Goal: Task Accomplishment & Management: Use online tool/utility

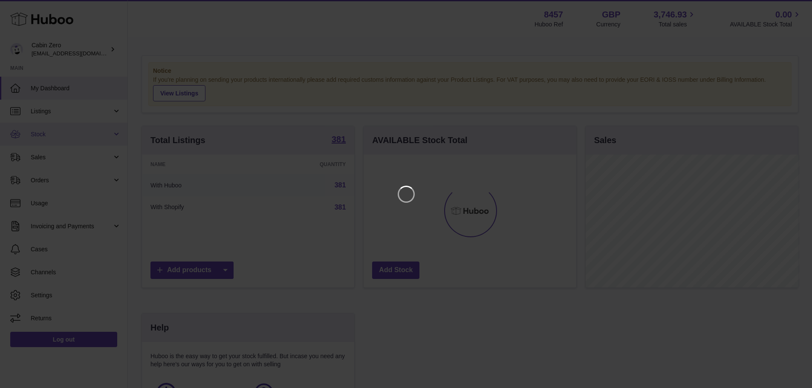
scroll to position [133, 215]
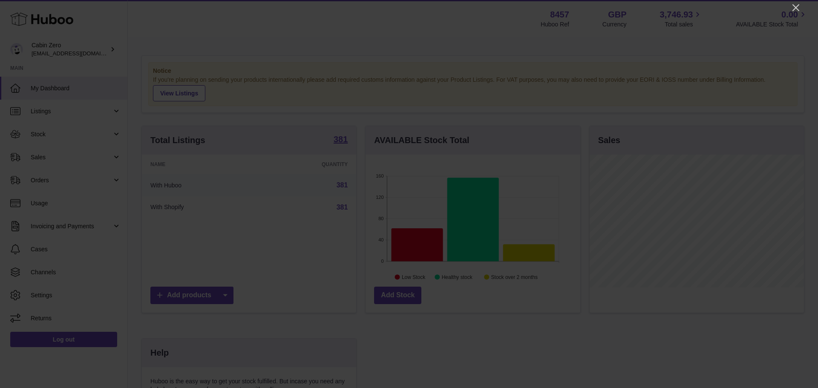
drag, startPoint x: 795, startPoint y: 3, endPoint x: 795, endPoint y: -4, distance: 6.8
click at [795, 0] on html ".st0{fill:#141414;}" at bounding box center [409, 194] width 818 height 388
click at [794, 7] on icon "Close" at bounding box center [796, 8] width 10 height 10
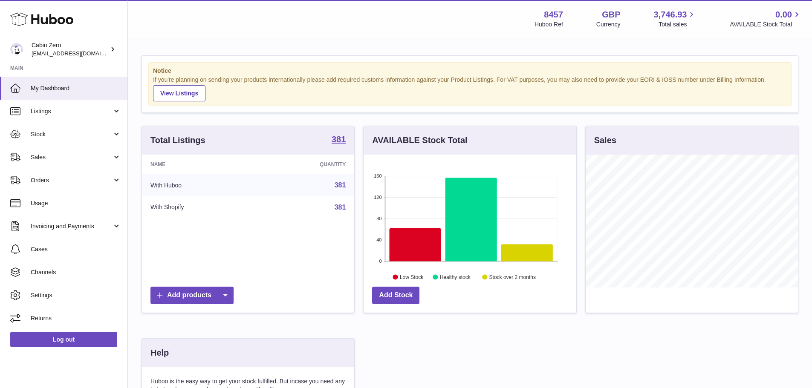
scroll to position [426167, 426088]
click at [40, 112] on span "Listings" at bounding box center [71, 111] width 81 height 8
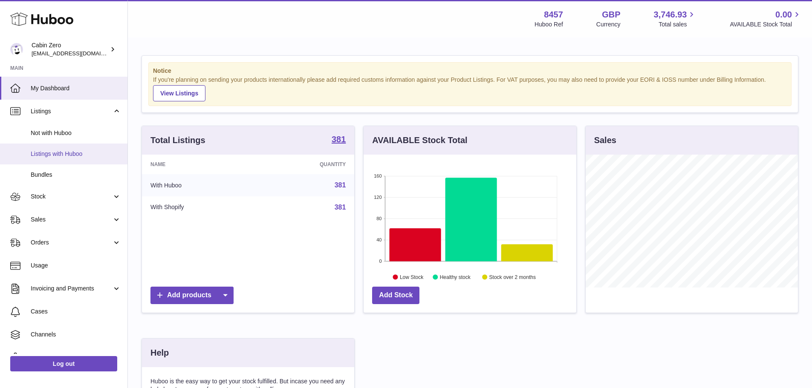
click at [89, 147] on link "Listings with Huboo" at bounding box center [63, 154] width 127 height 21
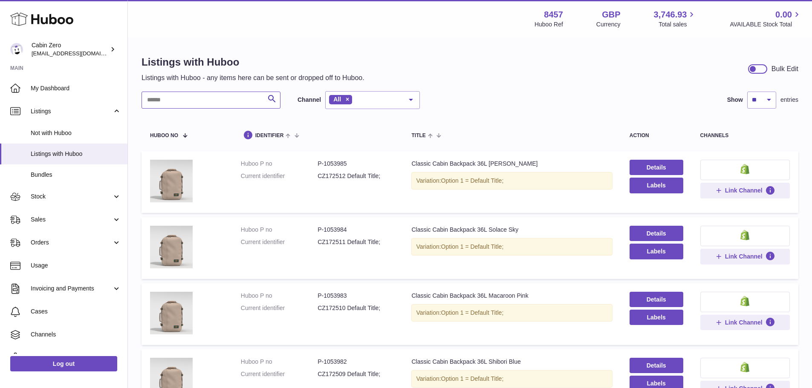
click at [199, 101] on input "text" at bounding box center [211, 100] width 139 height 17
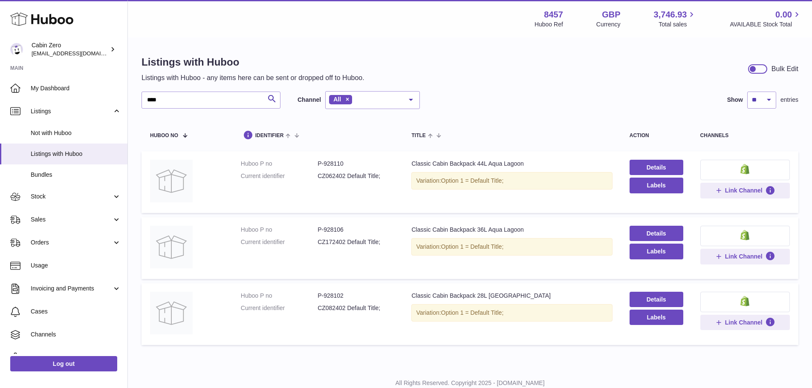
click at [338, 229] on dd "P-928106" at bounding box center [356, 230] width 77 height 8
copy dd "928106"
drag, startPoint x: 201, startPoint y: 104, endPoint x: 82, endPoint y: 92, distance: 119.6
click at [82, 92] on div "Huboo Cabin Zero [EMAIL_ADDRESS][DOMAIN_NAME] Main My Dashboard Listings Not wi…" at bounding box center [406, 208] width 812 height 417
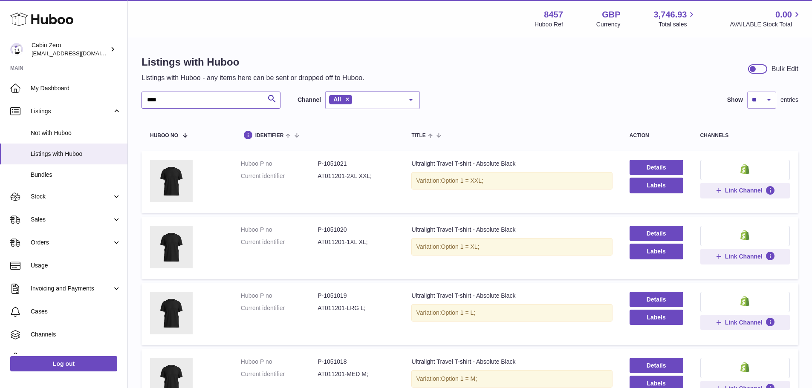
drag, startPoint x: 189, startPoint y: 98, endPoint x: 132, endPoint y: 90, distance: 57.7
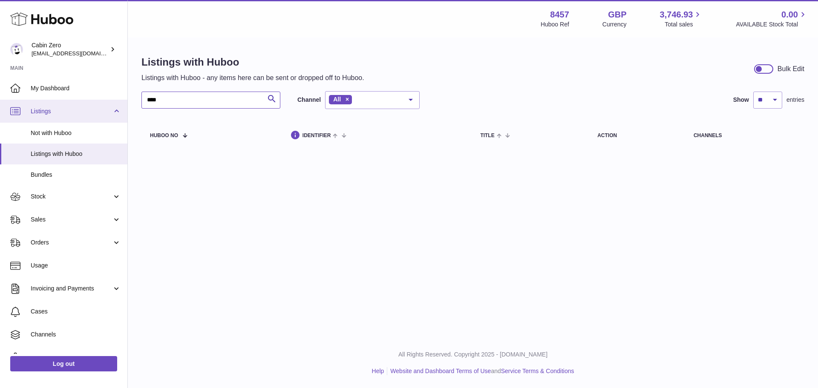
drag, startPoint x: 178, startPoint y: 101, endPoint x: 94, endPoint y: 101, distance: 84.4
click at [94, 101] on div "Huboo Cabin Zero [EMAIL_ADDRESS][DOMAIN_NAME] Main My Dashboard Listings Not wi…" at bounding box center [409, 194] width 818 height 388
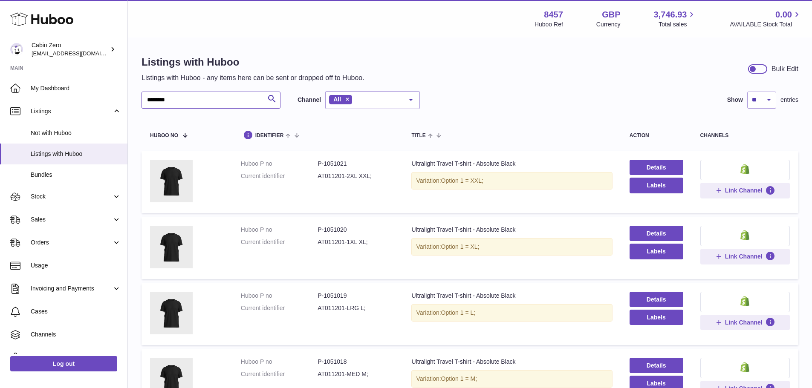
type input "********"
drag, startPoint x: 766, startPoint y: 97, endPoint x: 763, endPoint y: 101, distance: 5.5
click at [766, 98] on select "** ** ** ***" at bounding box center [761, 100] width 29 height 17
select select "***"
click at [747, 92] on select "** ** ** ***" at bounding box center [761, 100] width 29 height 17
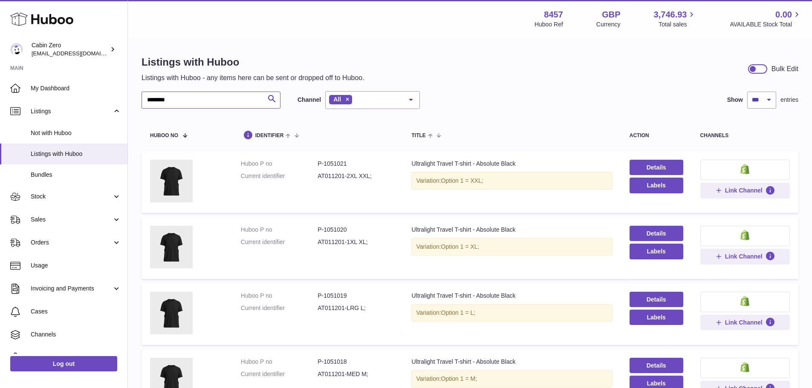
click at [220, 100] on input "********" at bounding box center [211, 100] width 139 height 17
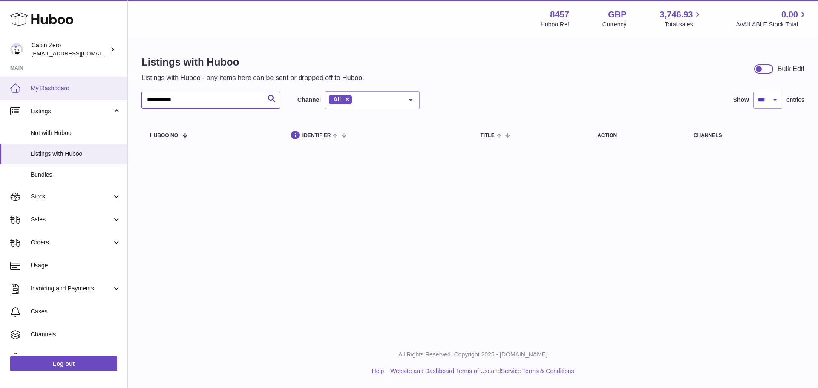
drag, startPoint x: 141, startPoint y: 89, endPoint x: 48, endPoint y: 78, distance: 93.9
click at [48, 78] on div "**********" at bounding box center [409, 194] width 818 height 388
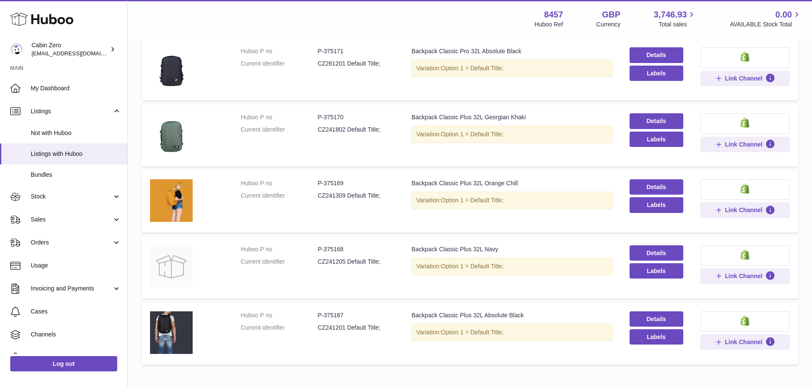
scroll to position [2472, 0]
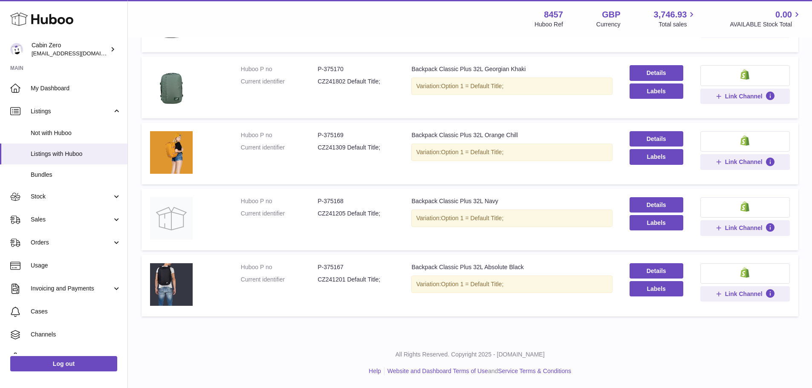
click at [336, 266] on dd "P-375167" at bounding box center [356, 267] width 77 height 8
click at [335, 266] on dd "P-375167" at bounding box center [356, 267] width 77 height 8
copy dd "375167"
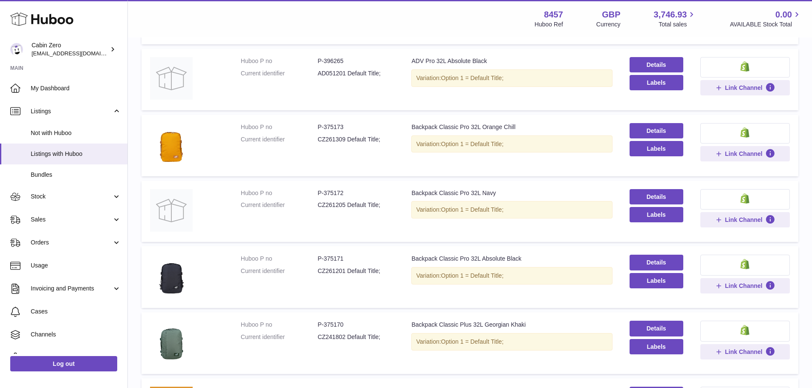
scroll to position [0, 0]
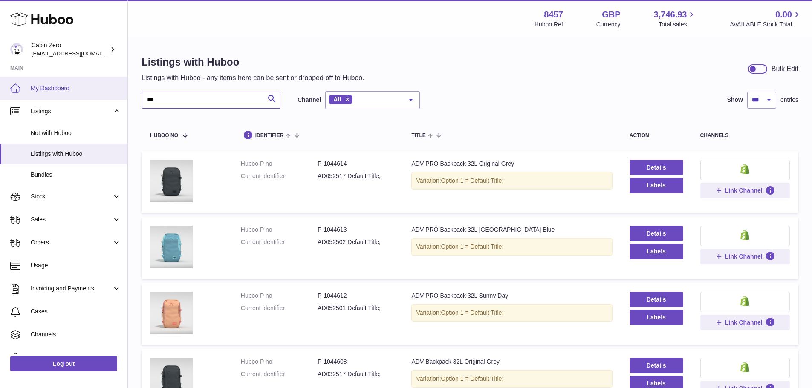
drag, startPoint x: 178, startPoint y: 102, endPoint x: 110, endPoint y: 98, distance: 67.9
type input "*"
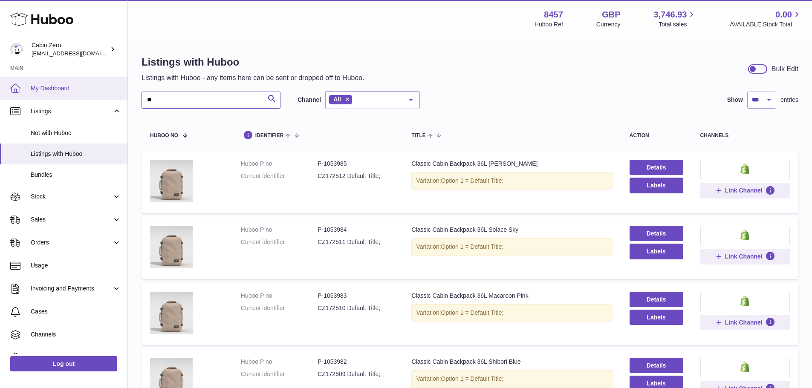
type input "*"
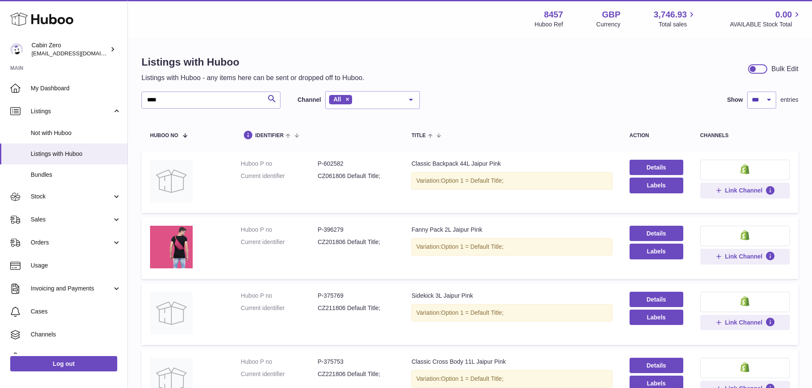
click at [454, 165] on div "Classic Backpack 44L Jaipur Pink" at bounding box center [511, 164] width 201 height 8
click at [445, 195] on td "Title Classic Backpack 44L Jaipur Pink Variation: Option 1 = Default Title;" at bounding box center [512, 182] width 218 height 62
click at [340, 160] on dd "P-602582" at bounding box center [356, 164] width 77 height 8
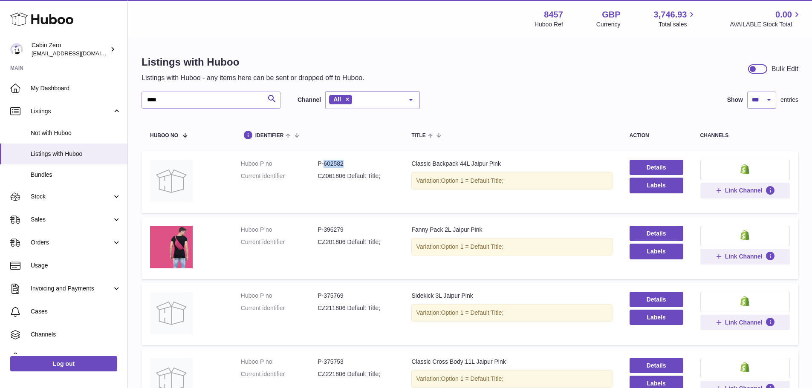
copy dd "602582"
drag, startPoint x: 182, startPoint y: 97, endPoint x: 45, endPoint y: 90, distance: 136.6
click at [45, 90] on div "Huboo Cabin Zero [EMAIL_ADDRESS][DOMAIN_NAME] Main My Dashboard Listings Not wi…" at bounding box center [406, 307] width 812 height 615
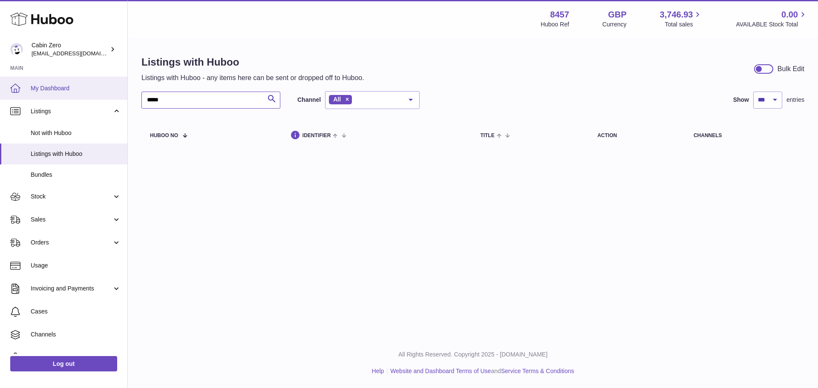
drag, startPoint x: 173, startPoint y: 94, endPoint x: 81, endPoint y: 98, distance: 92.6
click at [81, 98] on div "Huboo Cabin Zero [EMAIL_ADDRESS][DOMAIN_NAME] Main My Dashboard Listings Not wi…" at bounding box center [409, 194] width 818 height 388
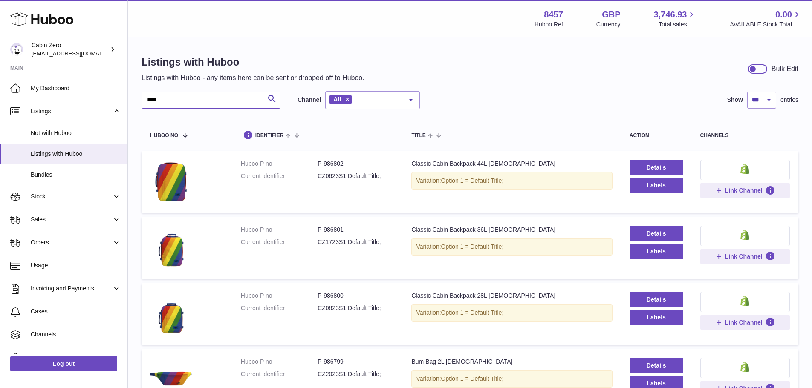
scroll to position [43, 0]
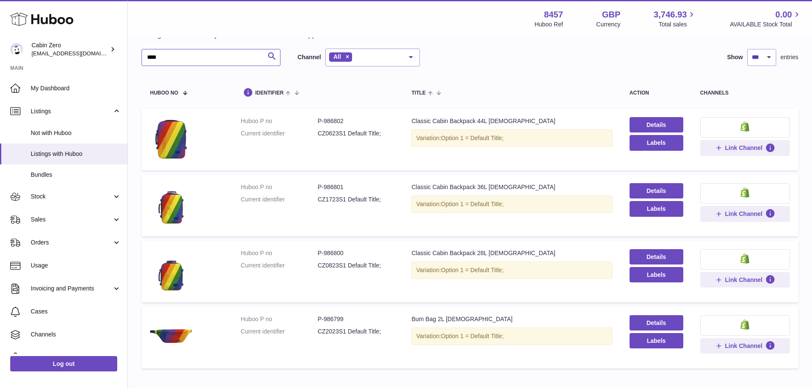
type input "****"
click at [339, 120] on dd "P-986802" at bounding box center [356, 121] width 77 height 8
copy dd "986802"
